Goal: Task Accomplishment & Management: Use online tool/utility

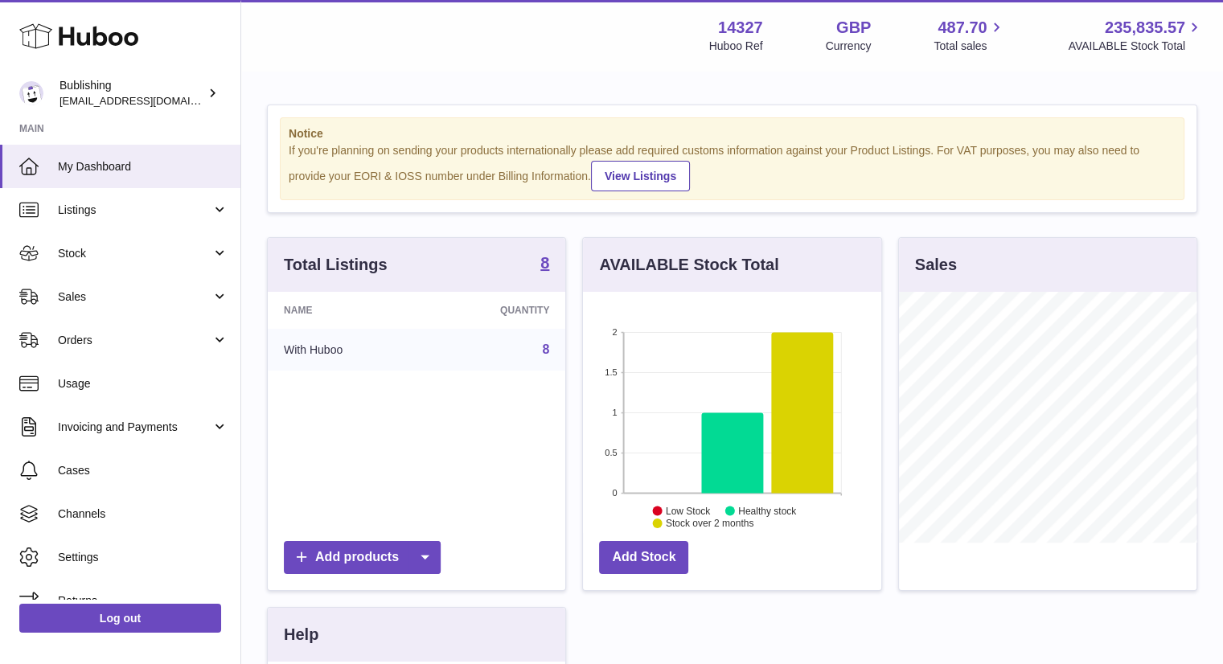
scroll to position [251, 298]
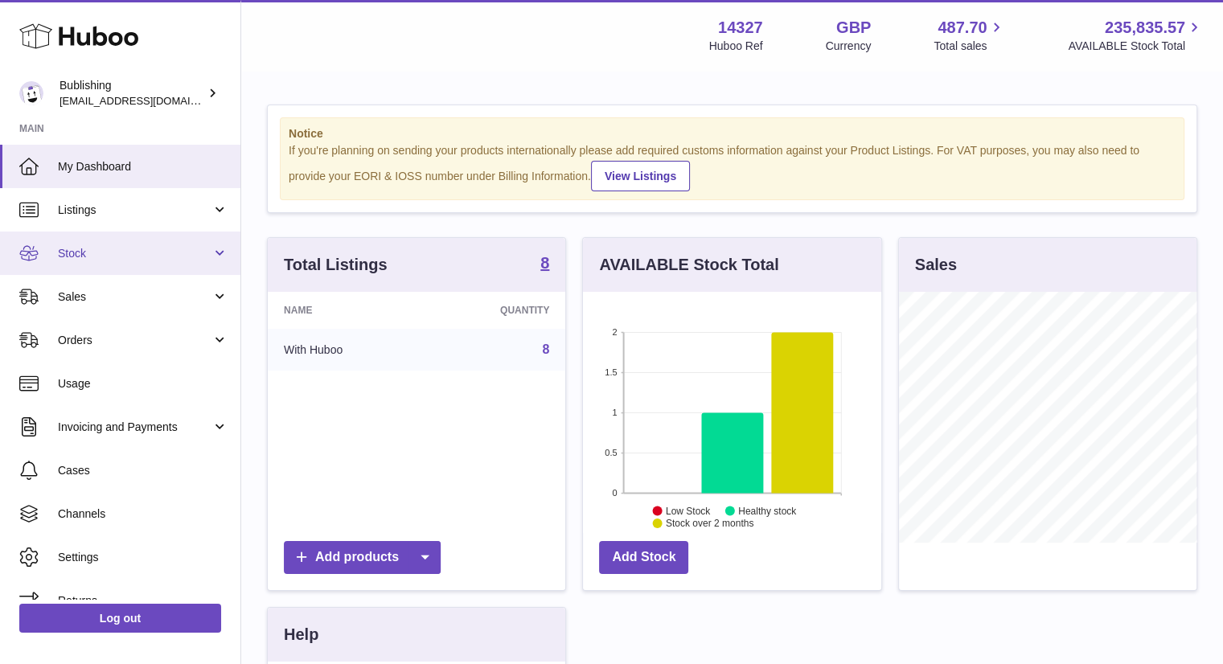
click at [154, 264] on link "Stock" at bounding box center [120, 253] width 240 height 43
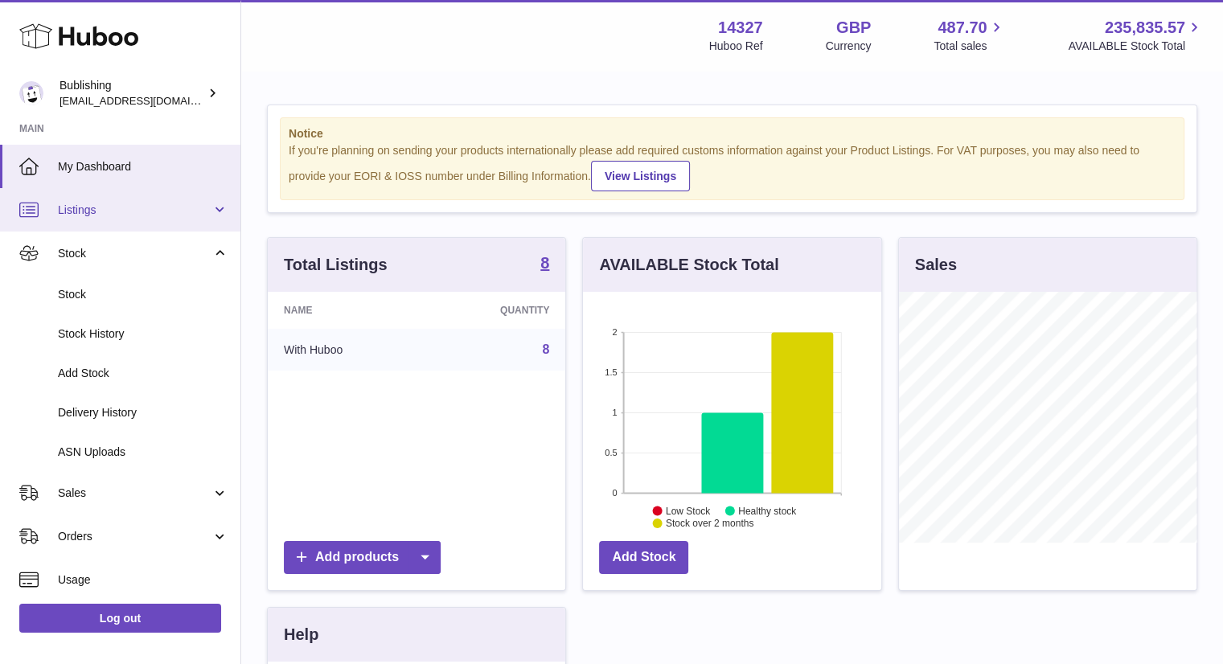
click at [171, 211] on span "Listings" at bounding box center [135, 210] width 154 height 15
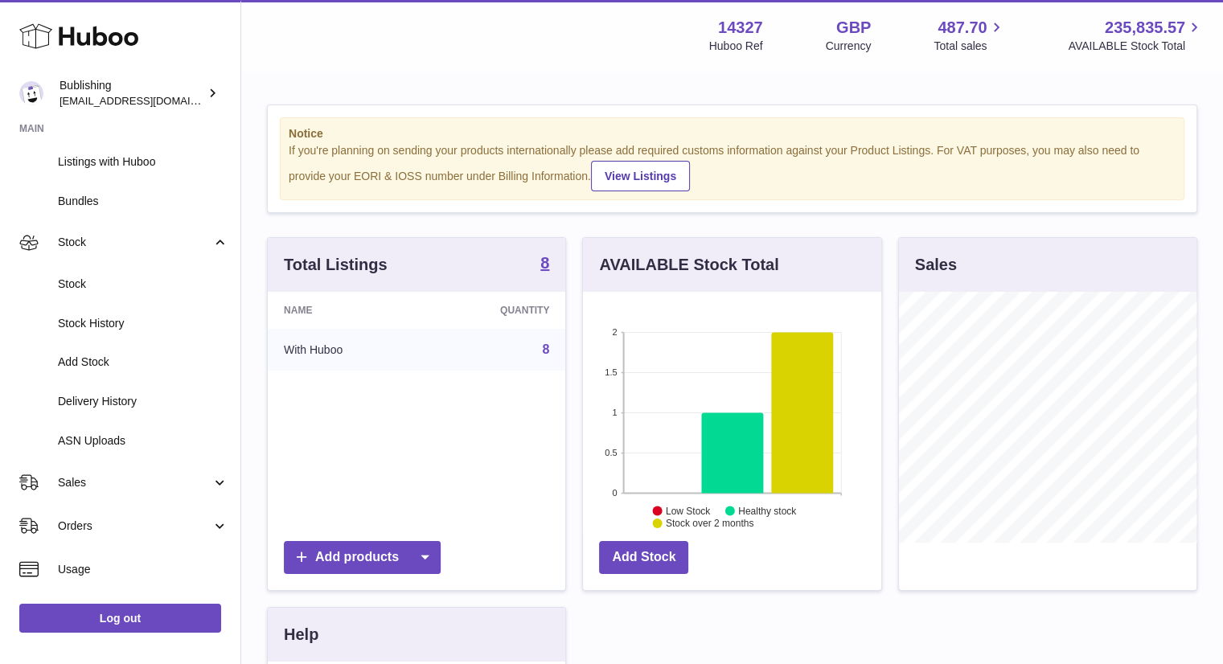
scroll to position [241, 0]
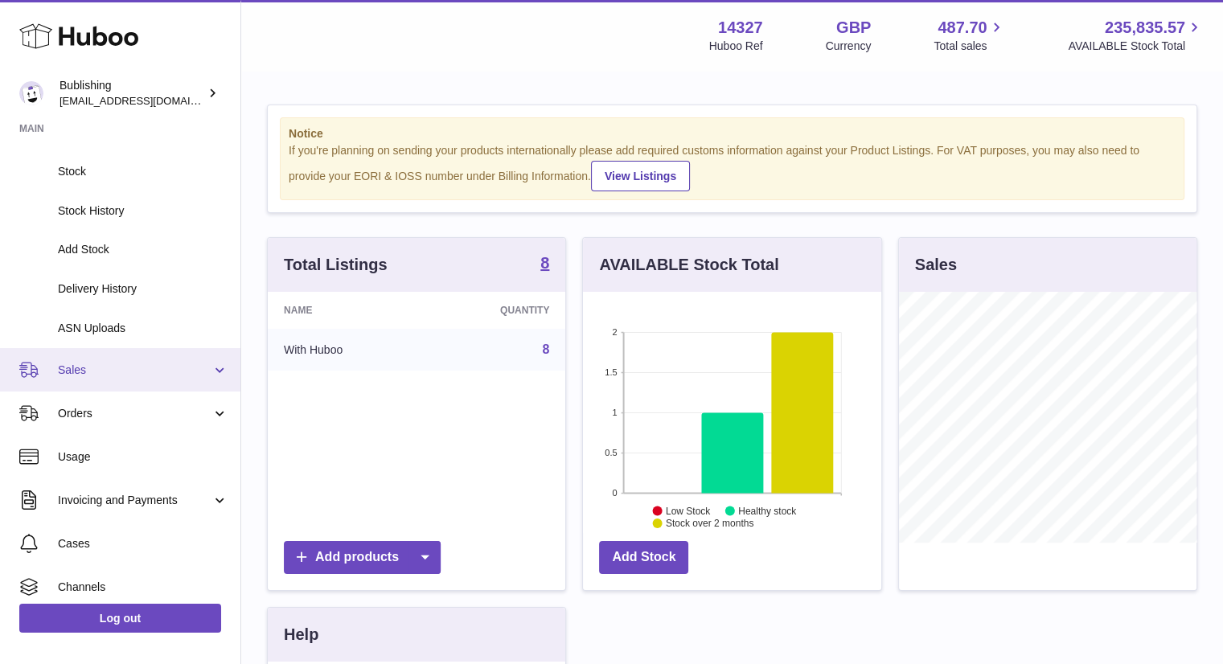
click at [137, 370] on span "Sales" at bounding box center [135, 370] width 154 height 15
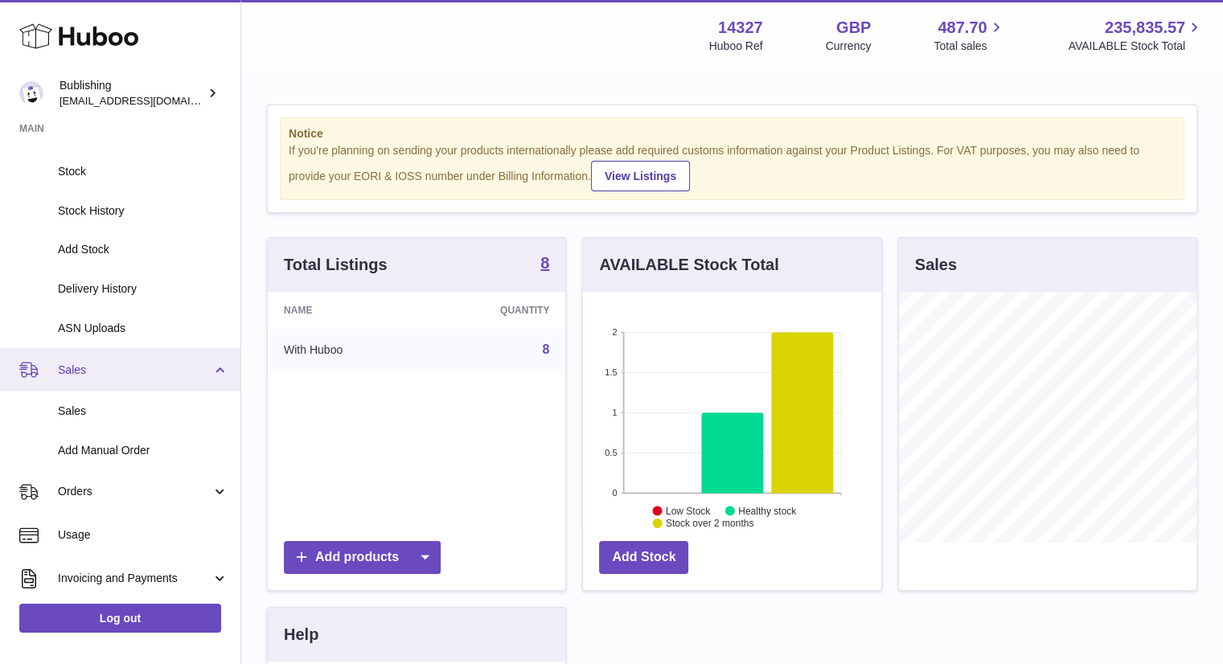
scroll to position [322, 0]
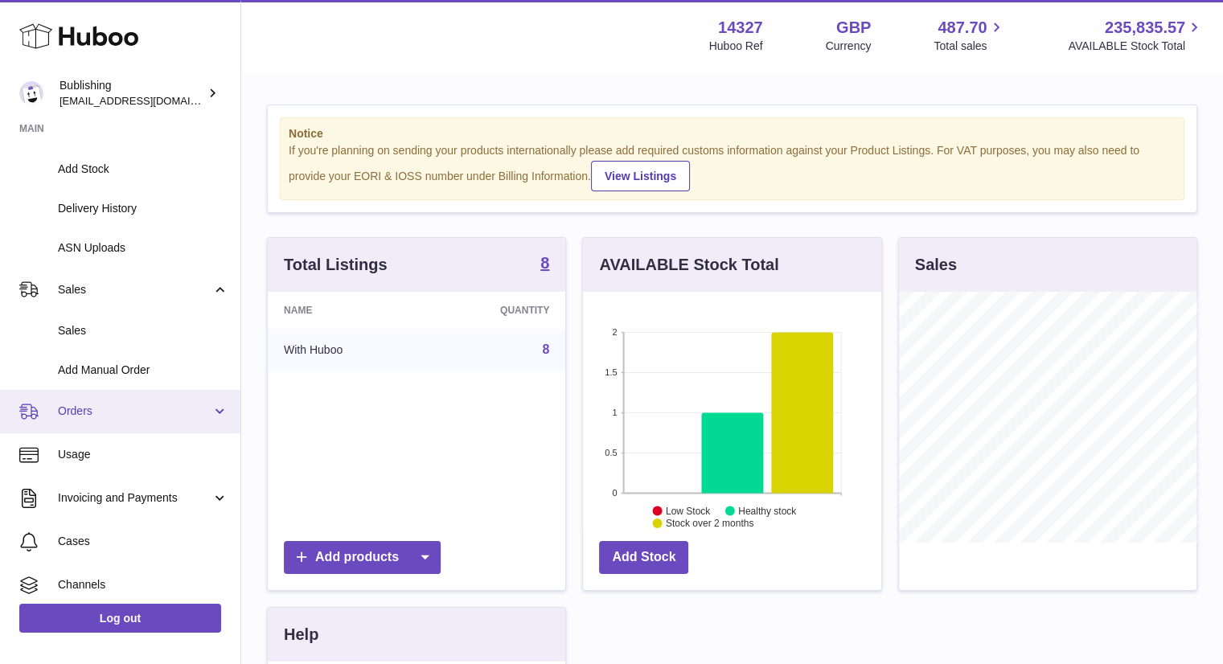
click at [127, 419] on link "Orders" at bounding box center [120, 411] width 240 height 43
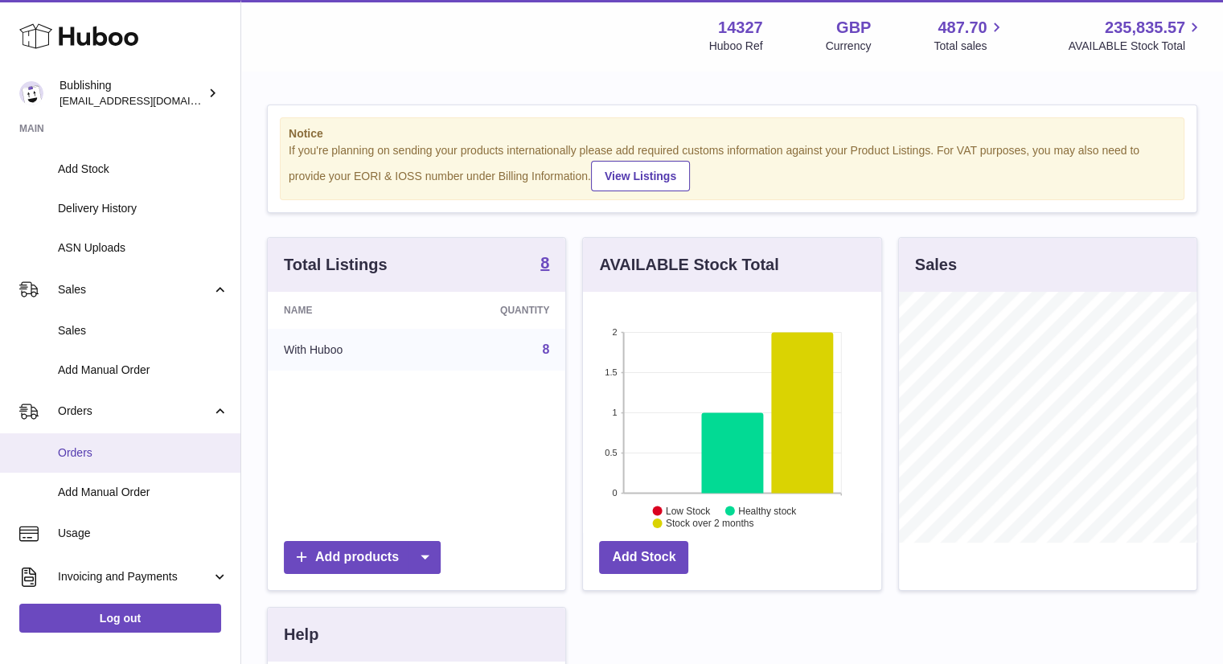
click at [137, 457] on span "Orders" at bounding box center [143, 452] width 170 height 15
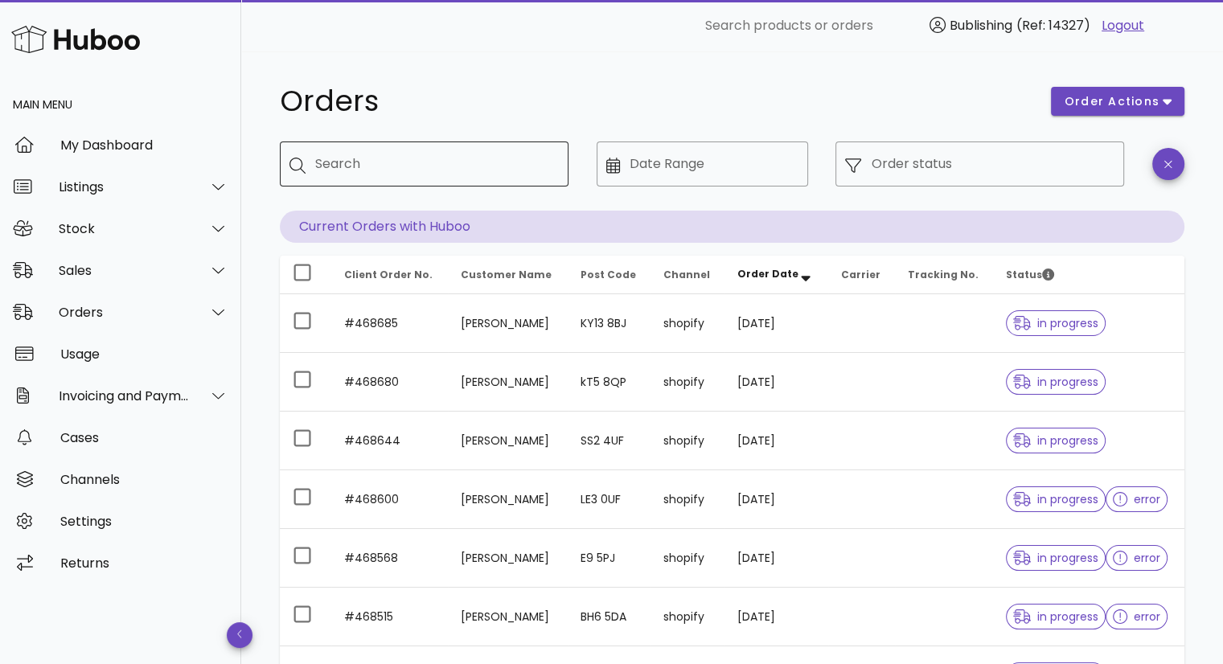
click at [443, 162] on input "Search" at bounding box center [435, 164] width 240 height 26
paste input "**********"
type input "**********"
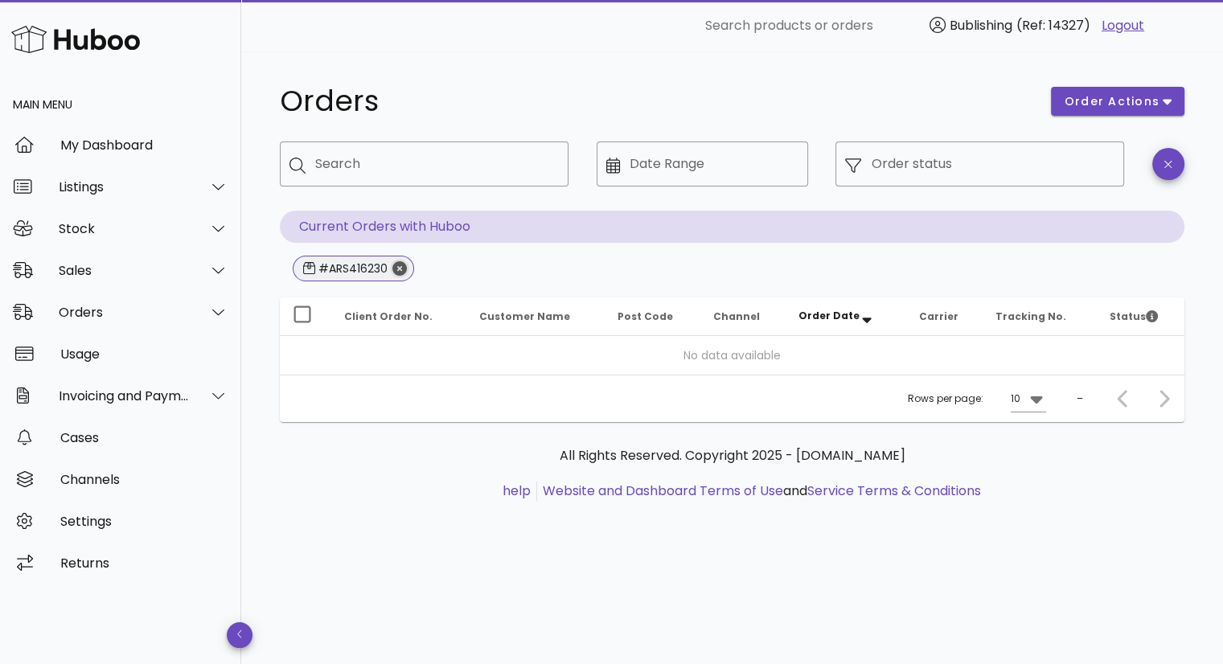
click at [401, 263] on icon "Close" at bounding box center [399, 268] width 14 height 14
click at [375, 174] on input "Search" at bounding box center [435, 164] width 240 height 26
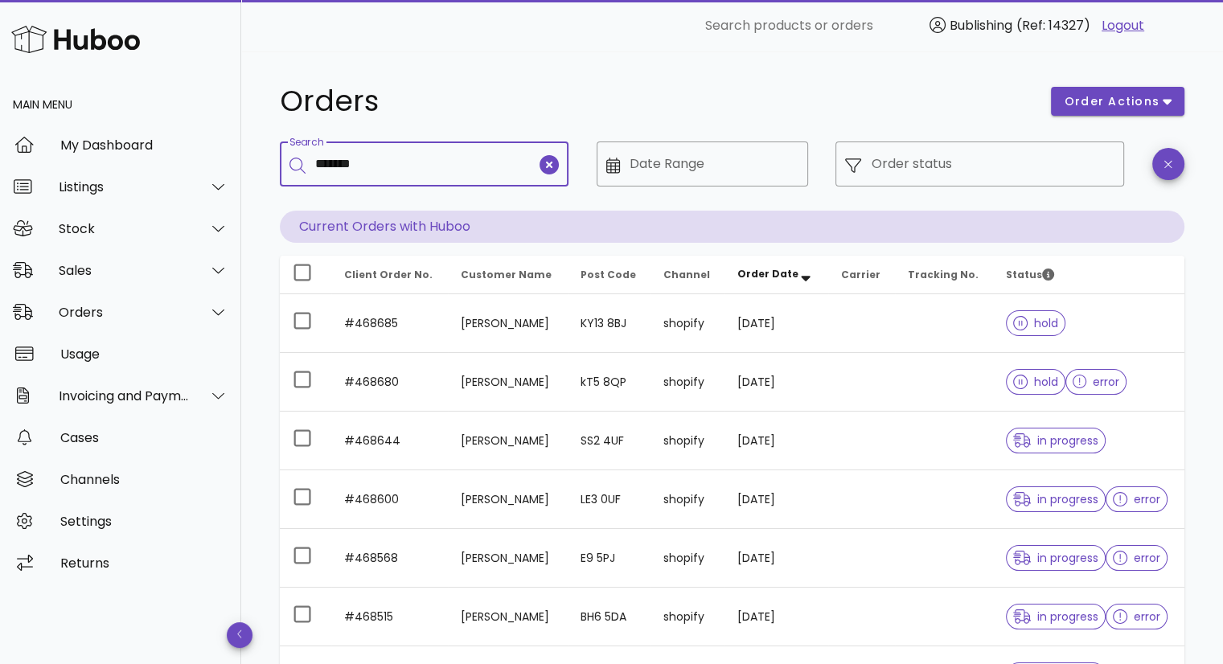
type input "*******"
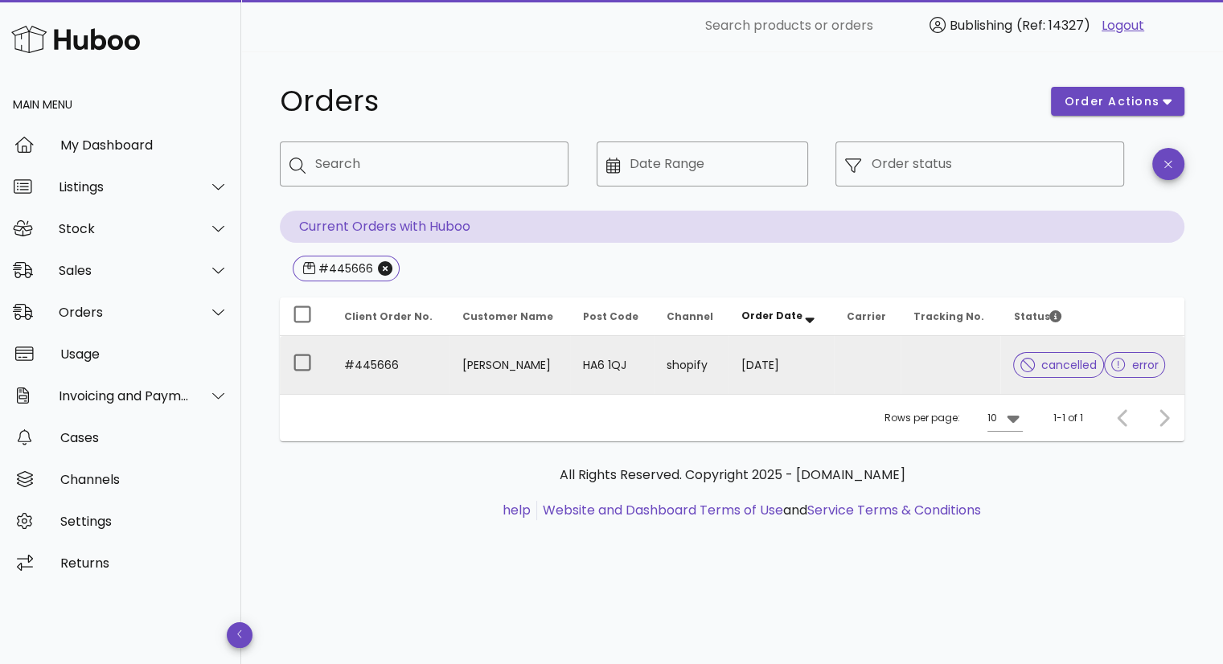
click at [383, 359] on td "#445666" at bounding box center [390, 365] width 118 height 58
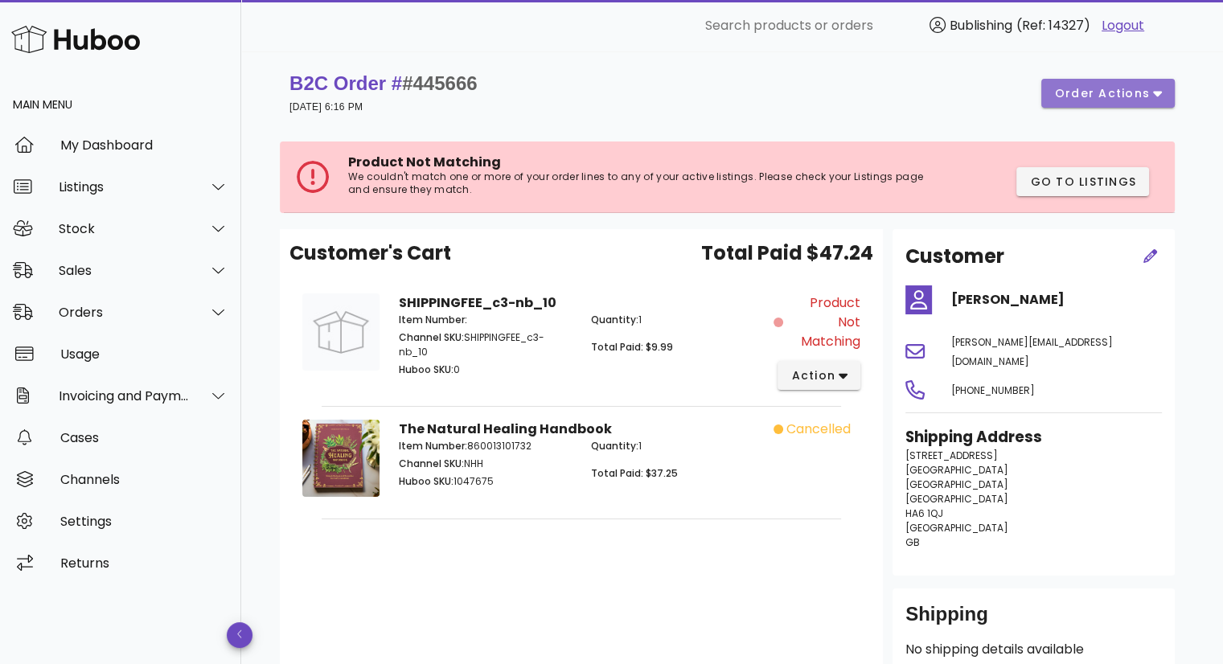
click at [1115, 93] on span "order actions" at bounding box center [1102, 93] width 96 height 17
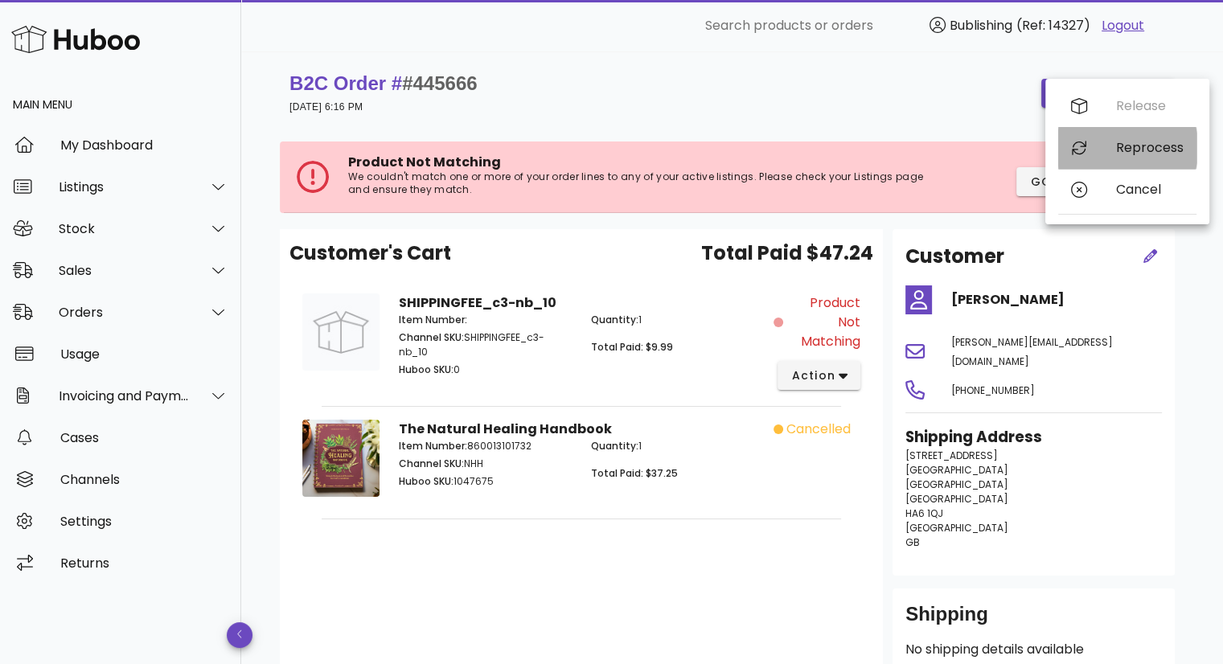
click at [1129, 150] on div "Reprocess" at bounding box center [1150, 147] width 68 height 15
